Goal: Task Accomplishment & Management: Use online tool/utility

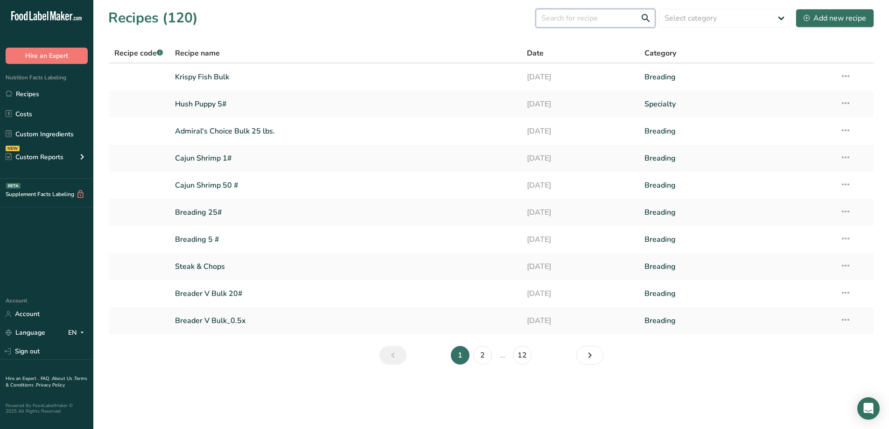
click at [597, 21] on input "text" at bounding box center [596, 18] width 120 height 19
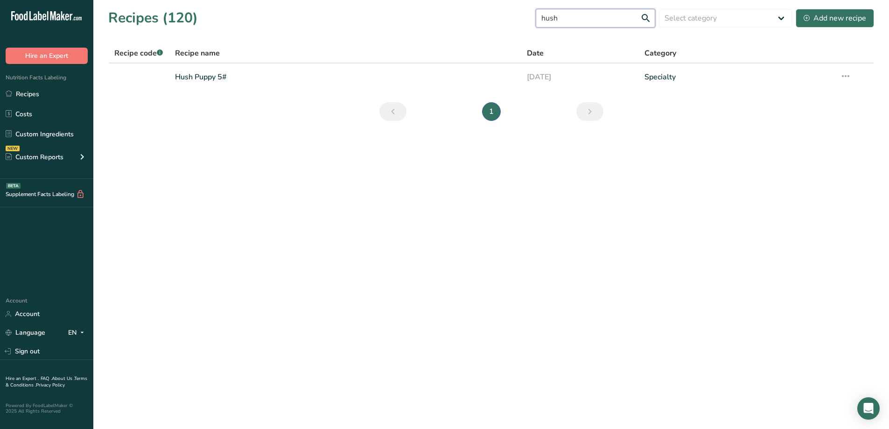
drag, startPoint x: 573, startPoint y: 21, endPoint x: 540, endPoint y: 23, distance: 33.7
click at [540, 23] on div "Recipes (120) hush Select category All Baked Goods Batter [GEOGRAPHIC_DATA] Bre…" at bounding box center [491, 17] width 766 height 21
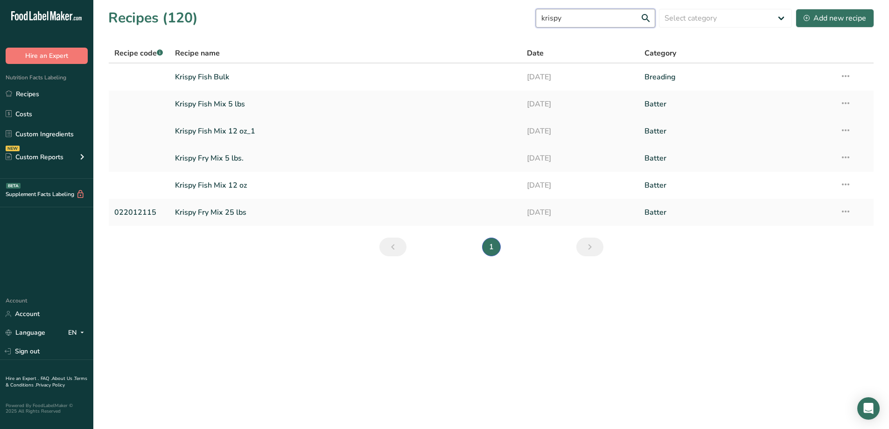
type input "krispy"
click at [260, 136] on link "Krispy Fish Mix 12 oz_1" at bounding box center [345, 131] width 341 height 20
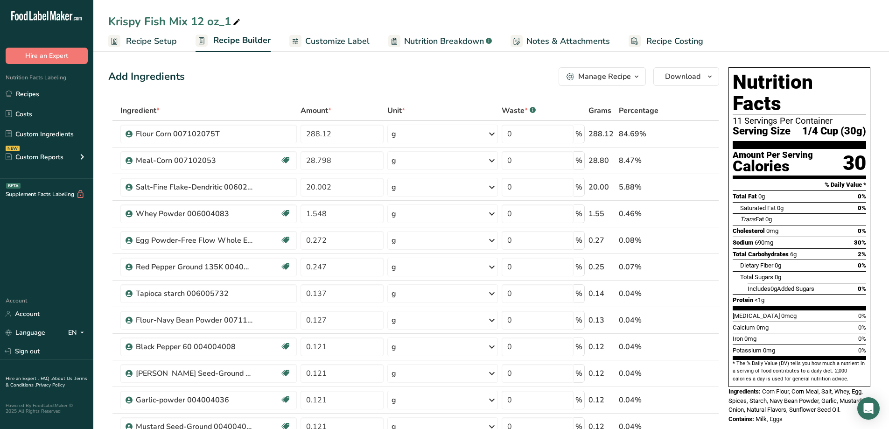
click at [346, 46] on span "Customize Label" at bounding box center [337, 41] width 64 height 13
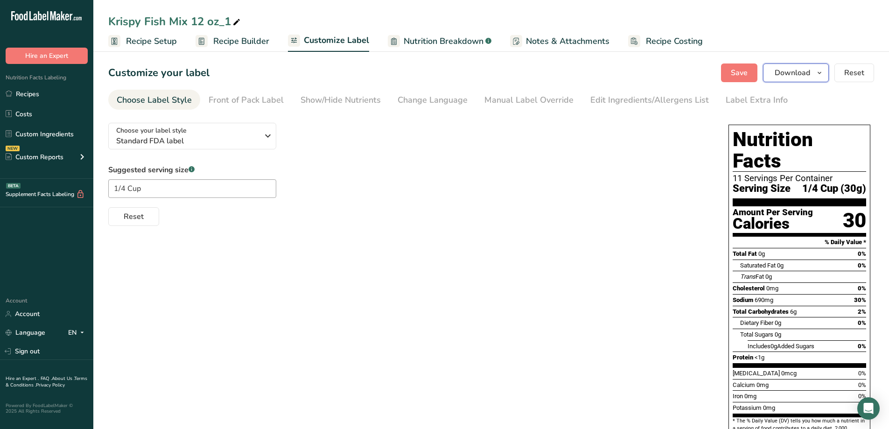
click at [817, 78] on icon "button" at bounding box center [819, 73] width 7 height 12
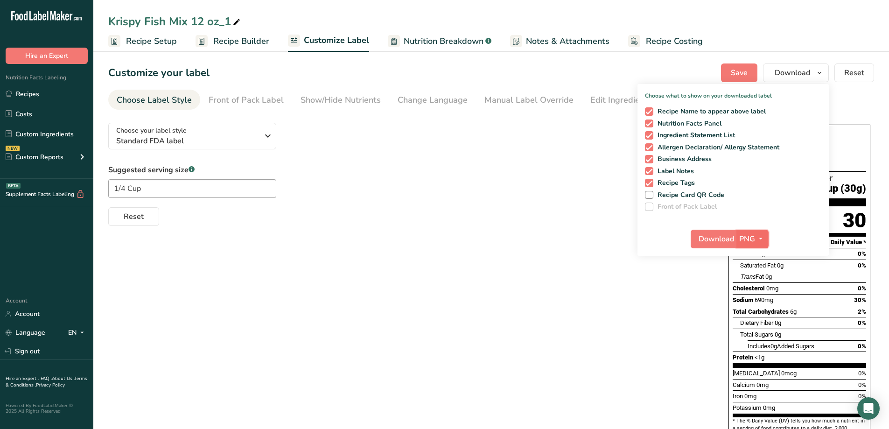
click at [763, 242] on icon "button" at bounding box center [760, 239] width 7 height 12
click at [757, 305] on link "PDF" at bounding box center [754, 303] width 30 height 15
click at [713, 240] on span "Download" at bounding box center [716, 238] width 35 height 11
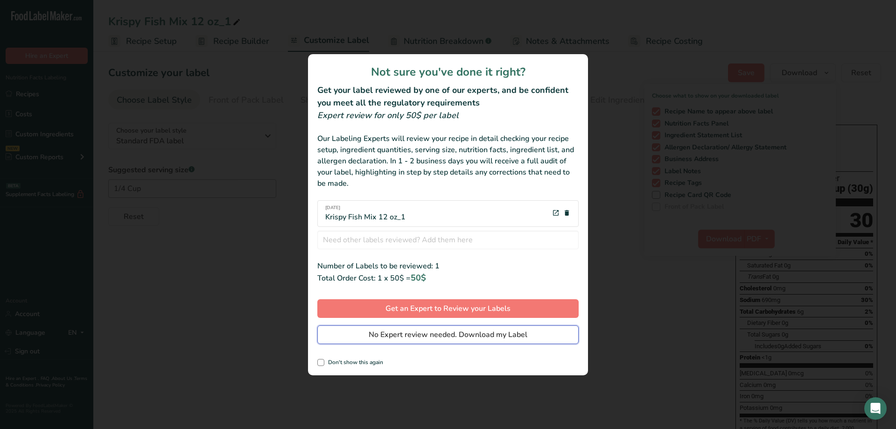
click at [552, 336] on button "No Expert review needed. Download my Label" at bounding box center [448, 334] width 261 height 19
